Goal: Browse casually: Explore the website without a specific task or goal

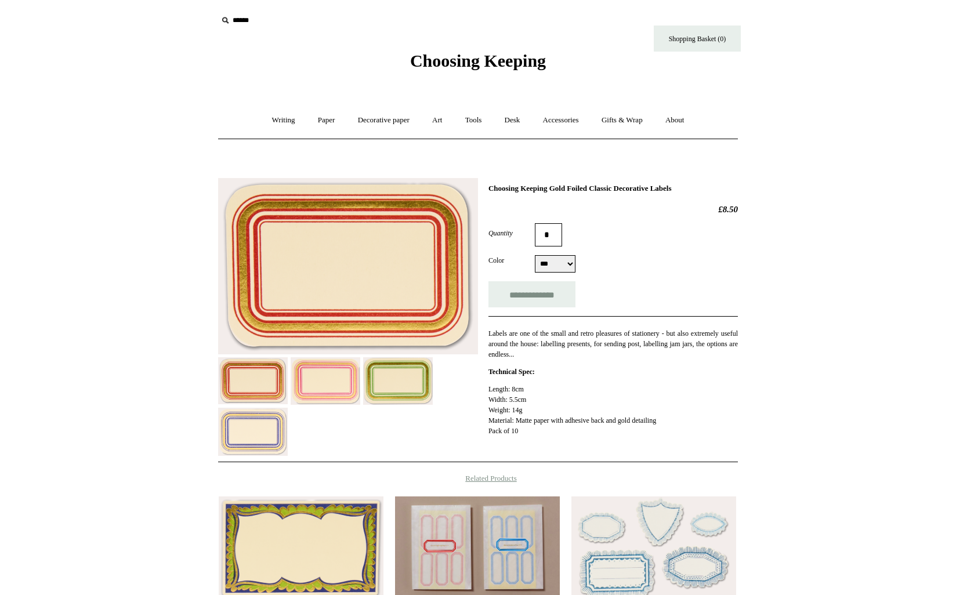
click at [457, 68] on span "Choosing Keeping" at bounding box center [478, 60] width 136 height 19
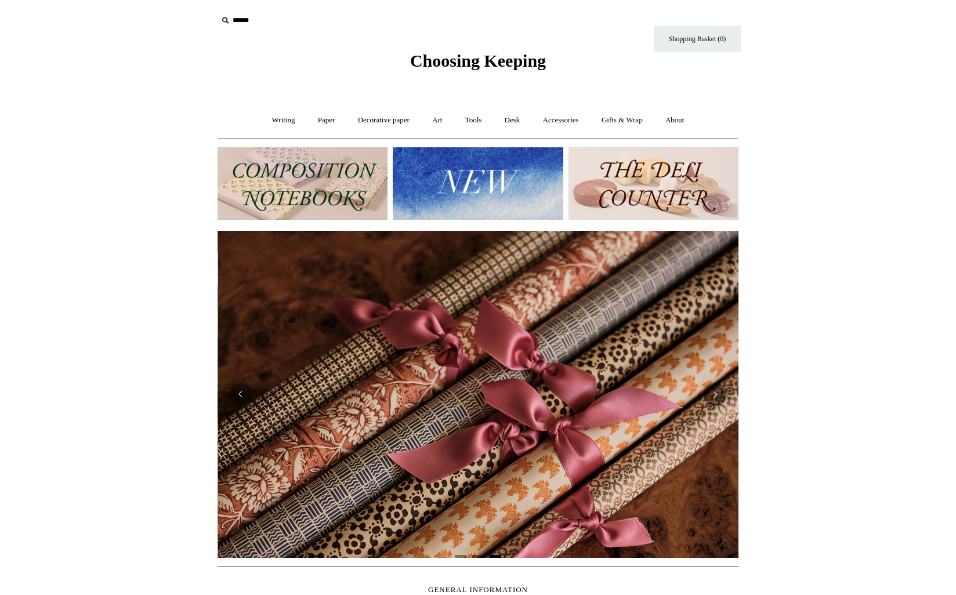
scroll to position [0, 1042]
click at [486, 178] on img at bounding box center [478, 183] width 170 height 73
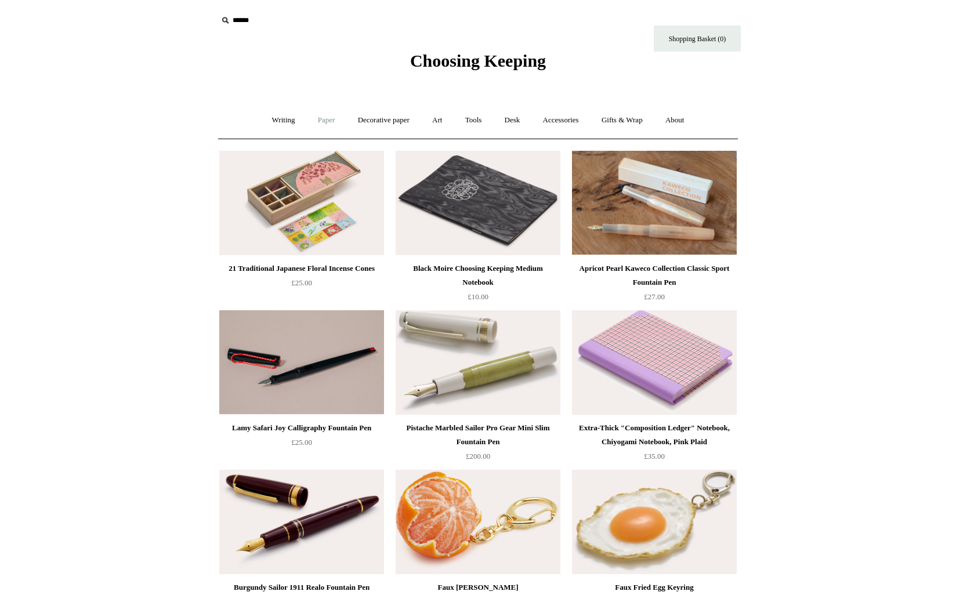
click at [318, 118] on link "Paper +" at bounding box center [326, 120] width 38 height 31
